Goal: Navigation & Orientation: Find specific page/section

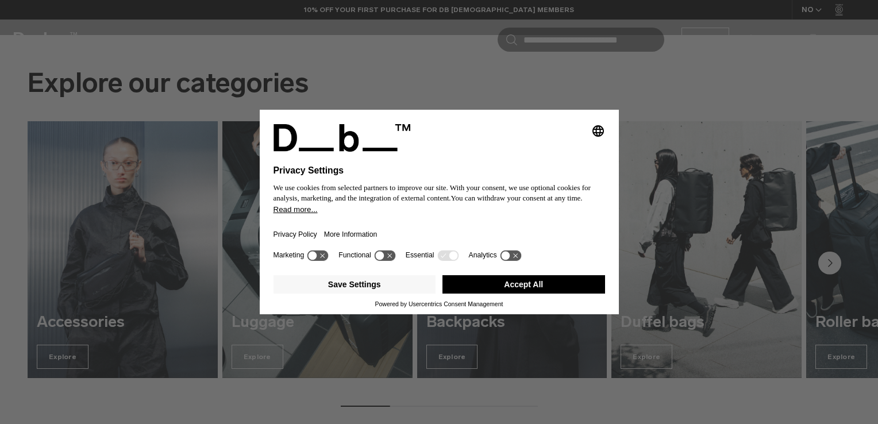
click at [529, 283] on button "Accept All" at bounding box center [523, 284] width 163 height 18
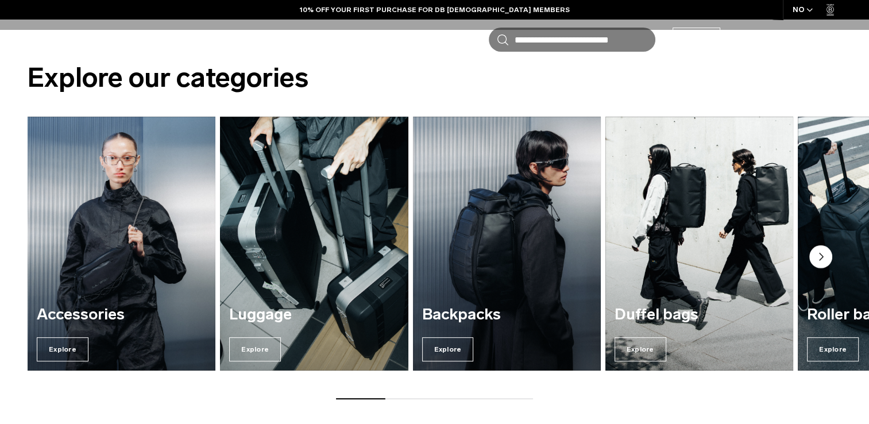
click at [826, 262] on circle "Next slide" at bounding box center [821, 256] width 23 height 23
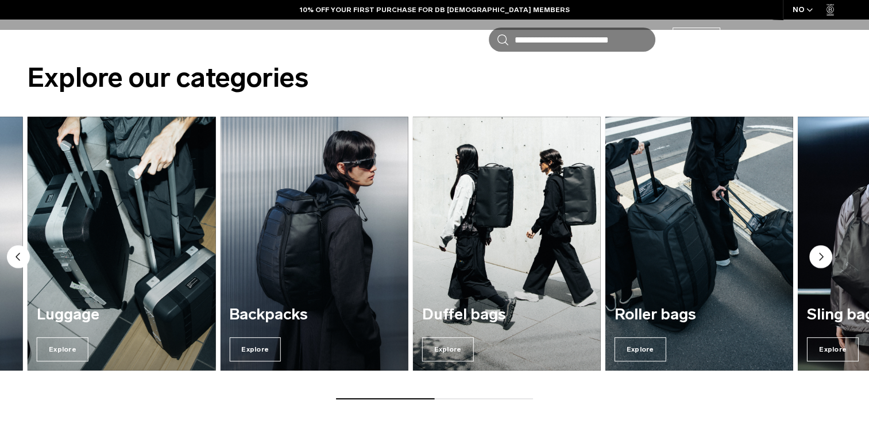
click at [824, 257] on circle "Next slide" at bounding box center [821, 256] width 23 height 23
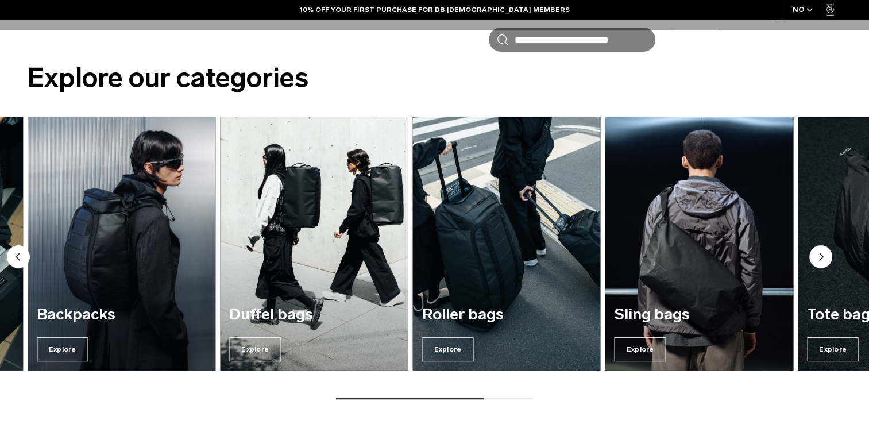
click at [824, 257] on circle "Next slide" at bounding box center [821, 256] width 23 height 23
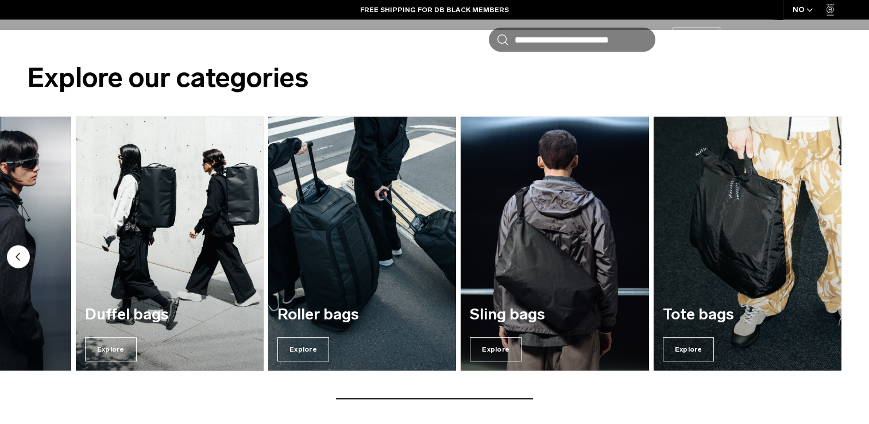
click at [20, 247] on icon "Previous slide" at bounding box center [18, 256] width 23 height 23
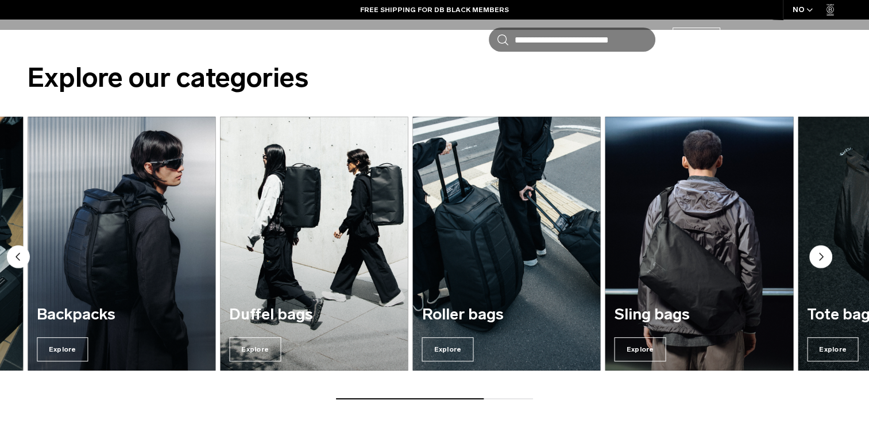
click at [25, 252] on circle "Previous slide" at bounding box center [18, 256] width 23 height 23
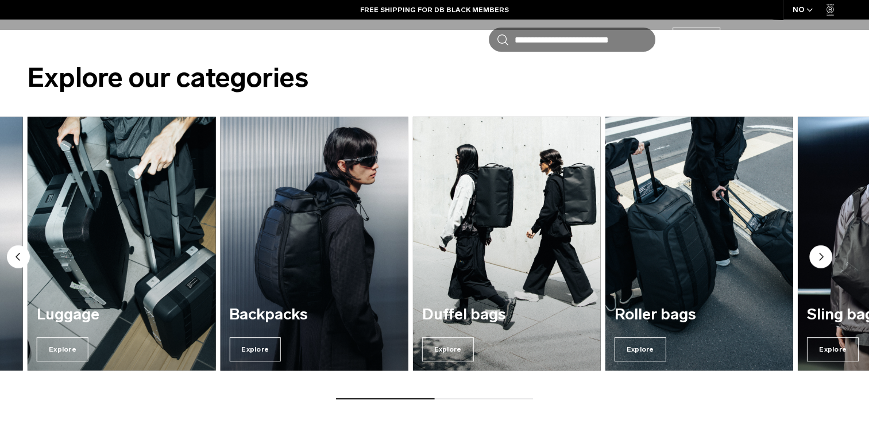
click at [311, 282] on img "3 / 7" at bounding box center [314, 243] width 194 height 261
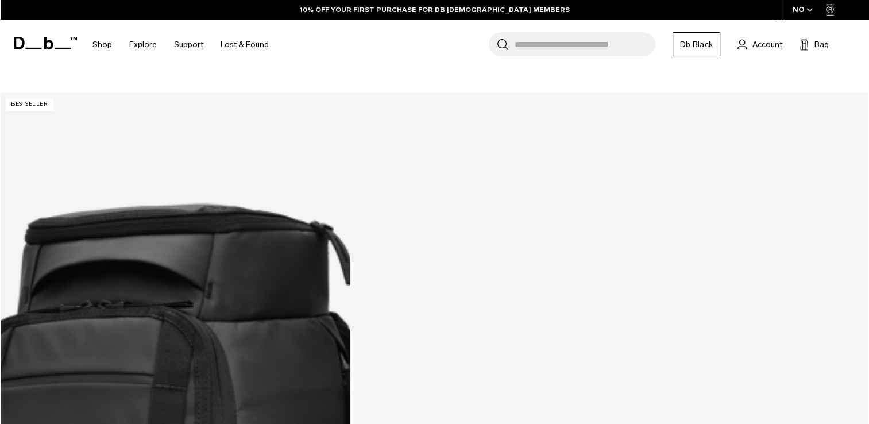
scroll to position [1387, 0]
